Goal: Check status

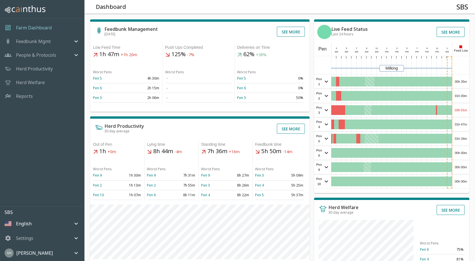
click at [460, 83] on div "00h 35m" at bounding box center [461, 82] width 17 height 14
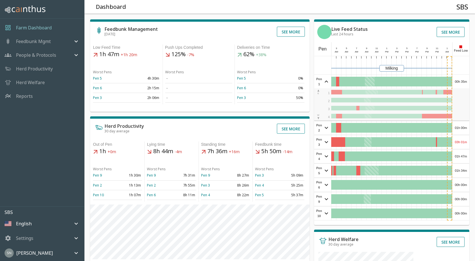
click at [461, 75] on div "00h 35m" at bounding box center [461, 82] width 17 height 14
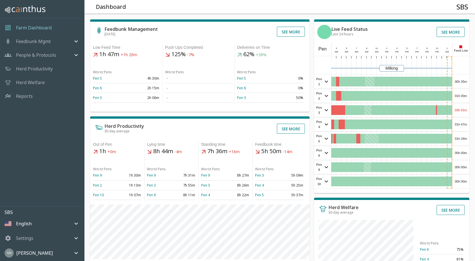
click at [468, 95] on div "01h 00m" at bounding box center [461, 96] width 17 height 14
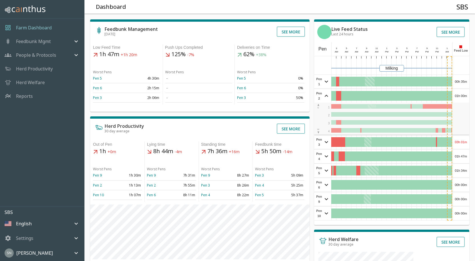
click at [467, 95] on div "01h 00m" at bounding box center [461, 96] width 17 height 14
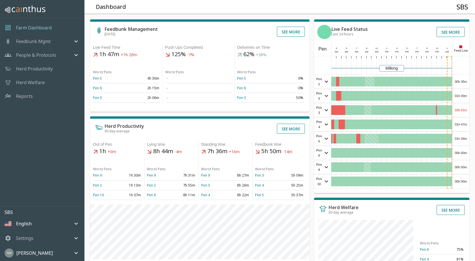
click at [461, 109] on div "03h 01m" at bounding box center [461, 110] width 17 height 14
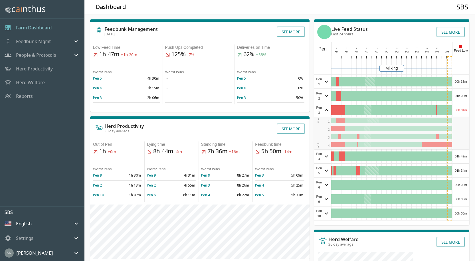
click at [461, 109] on div "03h 01m" at bounding box center [461, 110] width 17 height 14
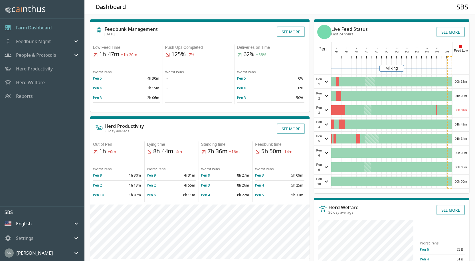
click at [463, 122] on div "01h 47m" at bounding box center [461, 125] width 17 height 14
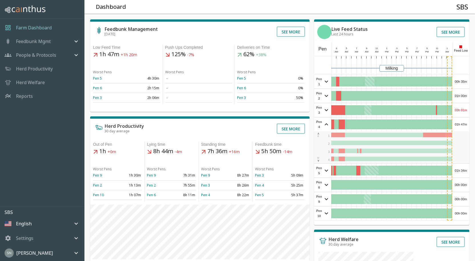
click at [463, 122] on div "01h 47m" at bounding box center [461, 125] width 17 height 14
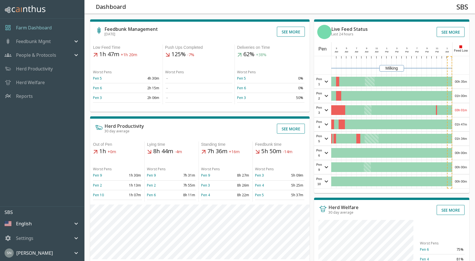
click at [458, 137] on div "01h 34m" at bounding box center [461, 139] width 17 height 14
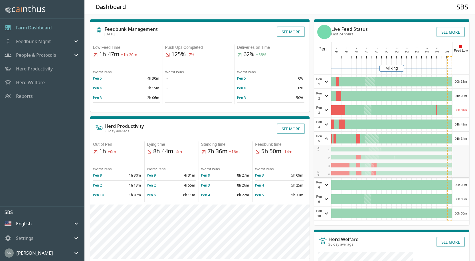
click at [459, 137] on div "01h 34m" at bounding box center [461, 139] width 17 height 14
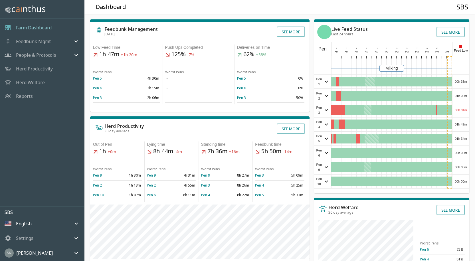
click at [460, 152] on div "00h 00m" at bounding box center [461, 153] width 17 height 14
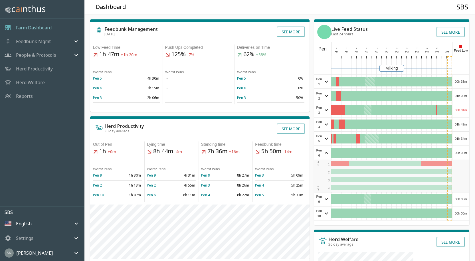
click at [460, 151] on div "00h 00m" at bounding box center [461, 153] width 17 height 14
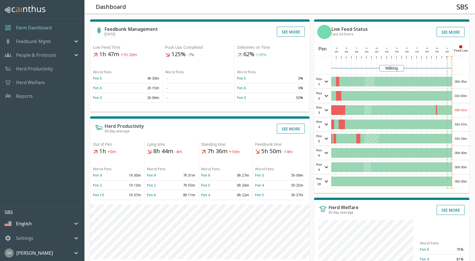
click at [456, 169] on div "00h 00m" at bounding box center [461, 167] width 17 height 14
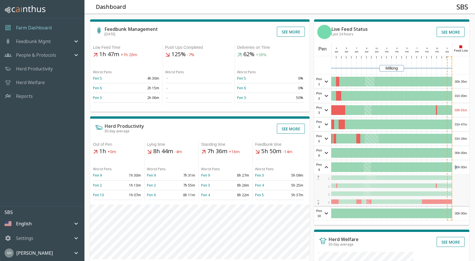
click at [456, 169] on div "00h 00m" at bounding box center [461, 167] width 17 height 14
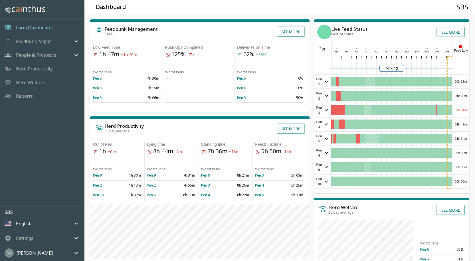
click at [460, 178] on div "00h 00m" at bounding box center [461, 182] width 17 height 14
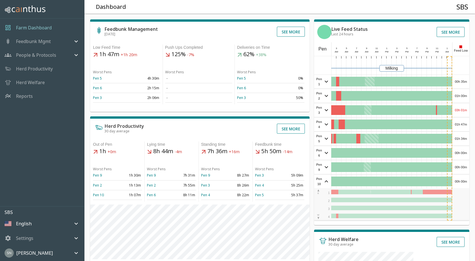
drag, startPoint x: 460, startPoint y: 178, endPoint x: 460, endPoint y: 175, distance: 2.9
click at [460, 178] on div "00h 00m" at bounding box center [461, 182] width 17 height 14
